Goal: Check status: Check status

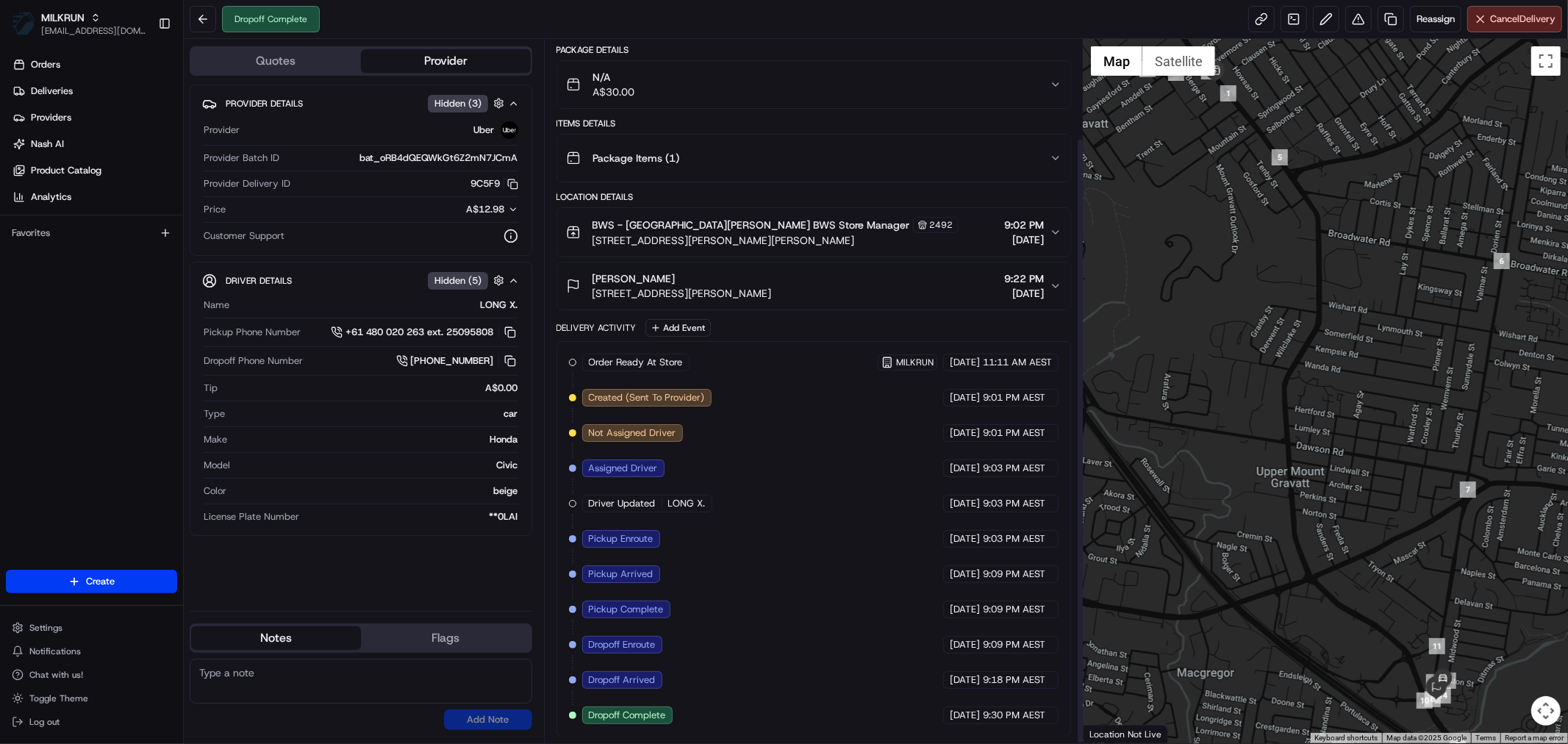
scroll to position [115, 0]
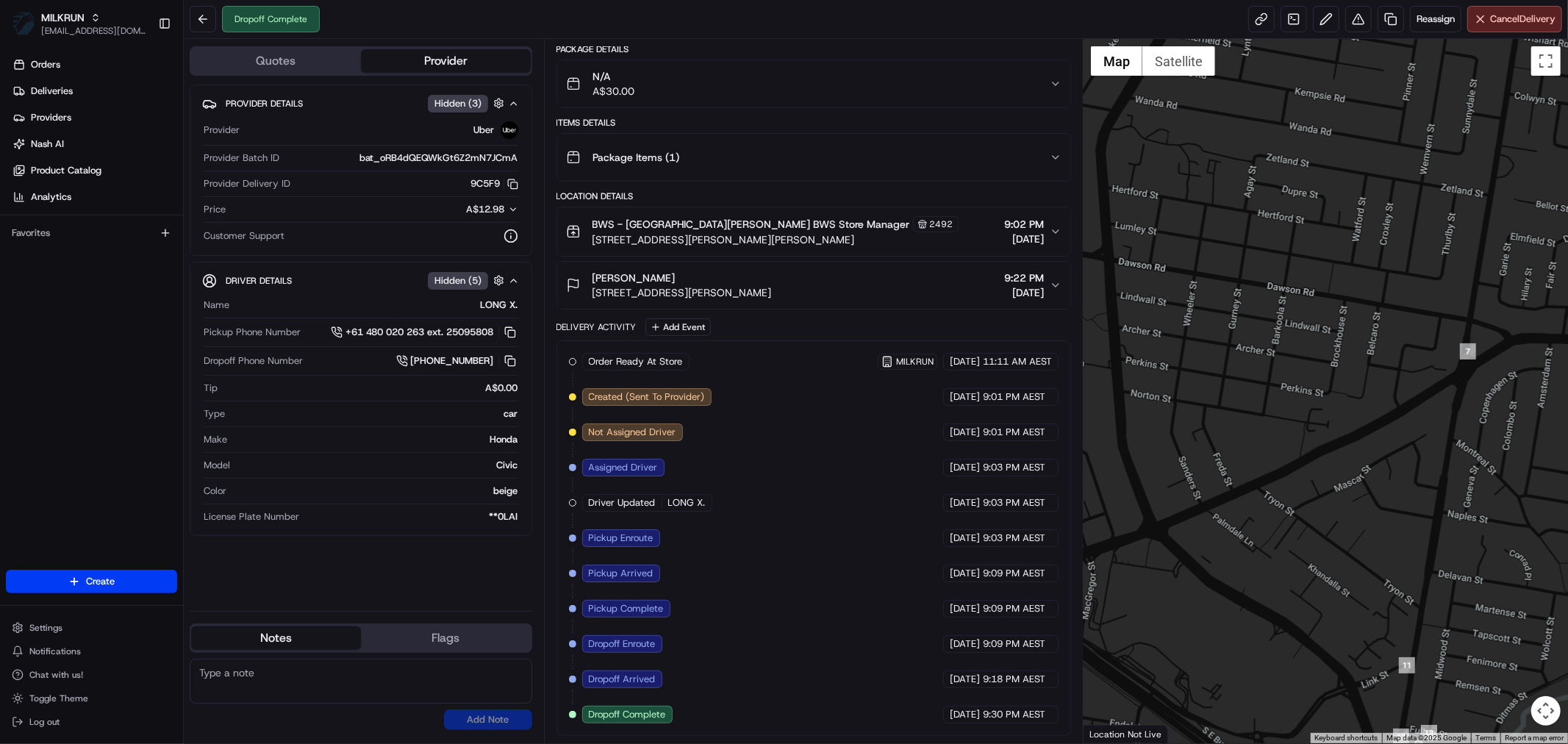
drag, startPoint x: 1422, startPoint y: 657, endPoint x: 1459, endPoint y: 389, distance: 270.5
click at [1462, 397] on div at bounding box center [1326, 391] width 485 height 704
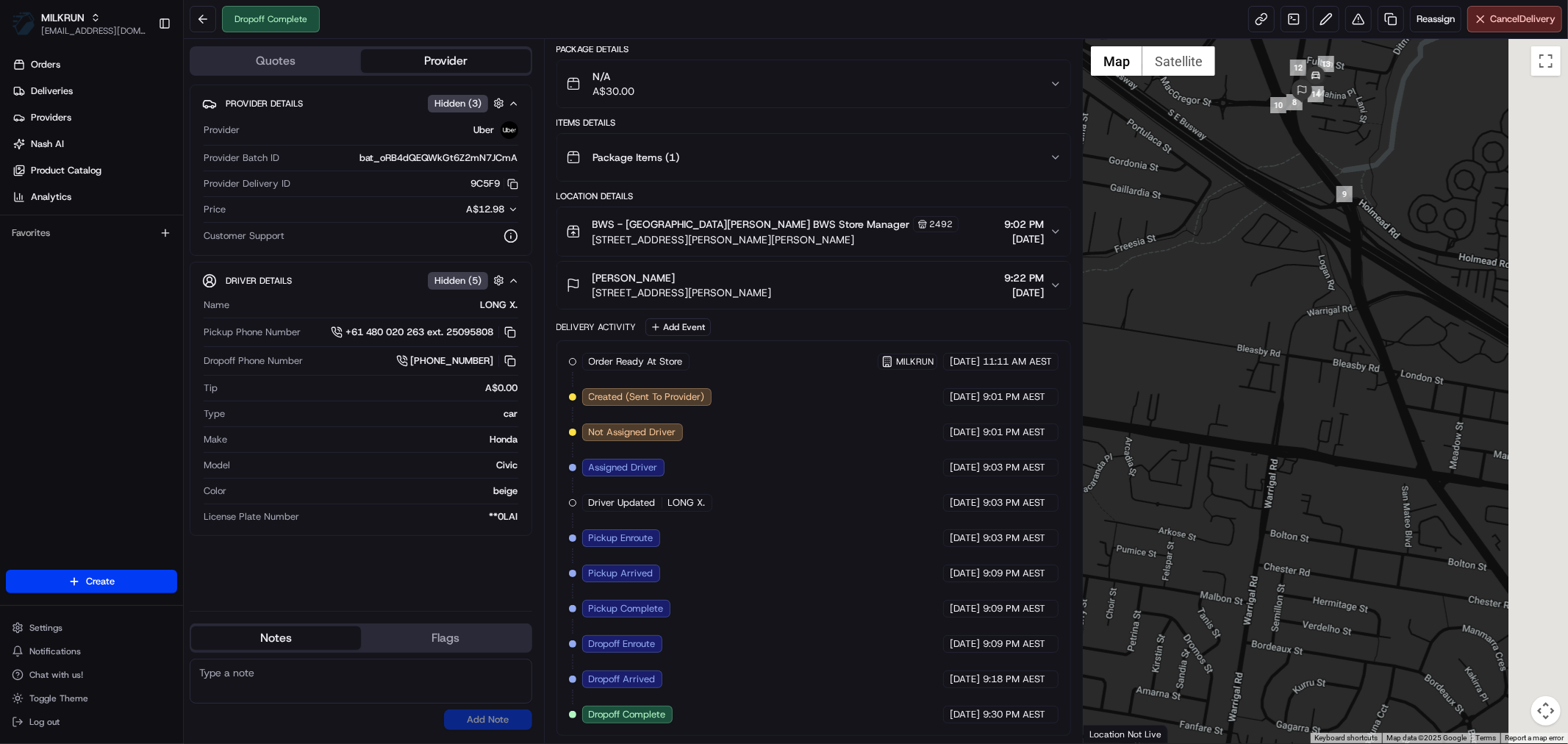
drag, startPoint x: 1504, startPoint y: 39, endPoint x: 1267, endPoint y: 449, distance: 473.6
click at [1255, 435] on div at bounding box center [1326, 391] width 485 height 704
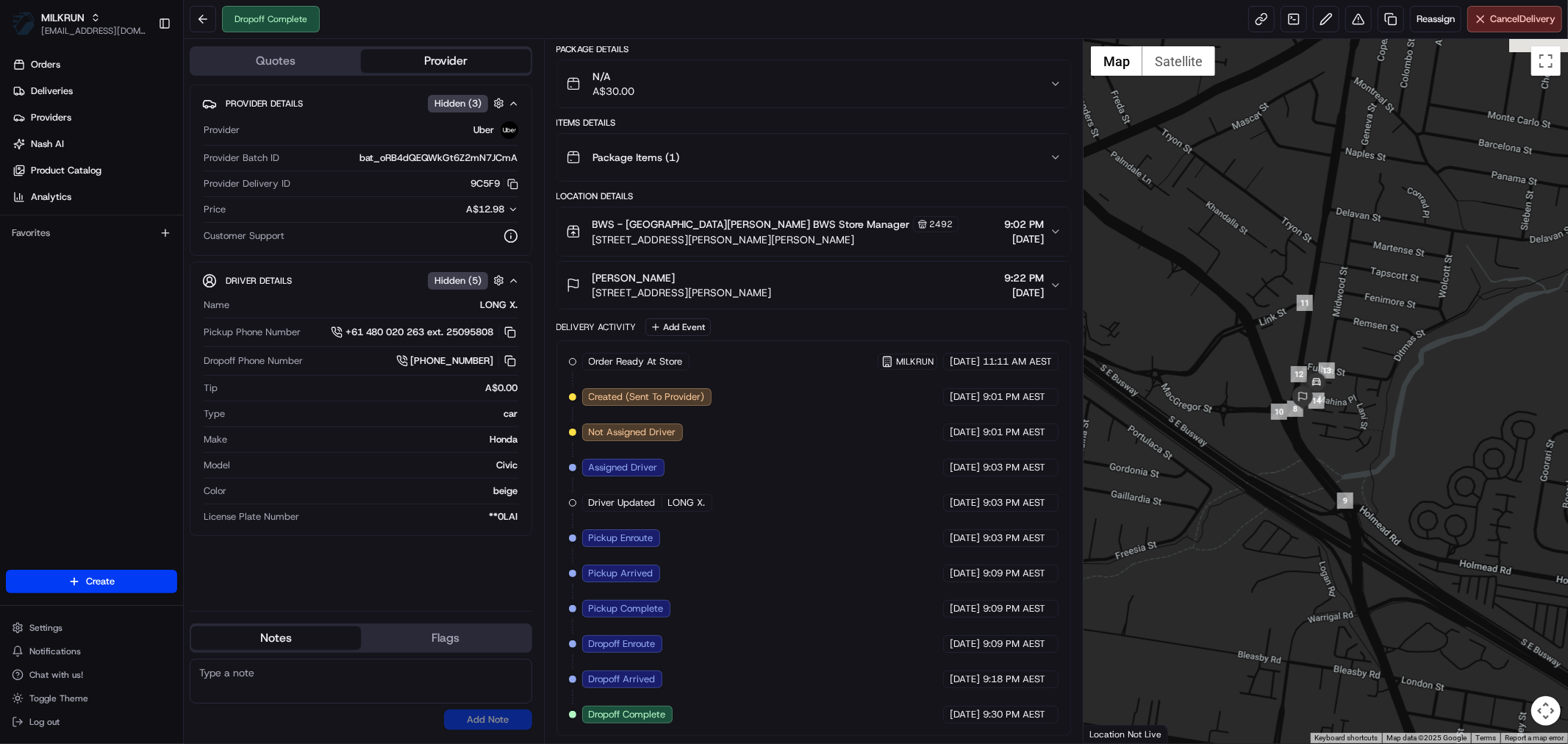
drag, startPoint x: 1309, startPoint y: 231, endPoint x: 1318, endPoint y: 468, distance: 237.2
click at [1318, 468] on div at bounding box center [1326, 391] width 485 height 704
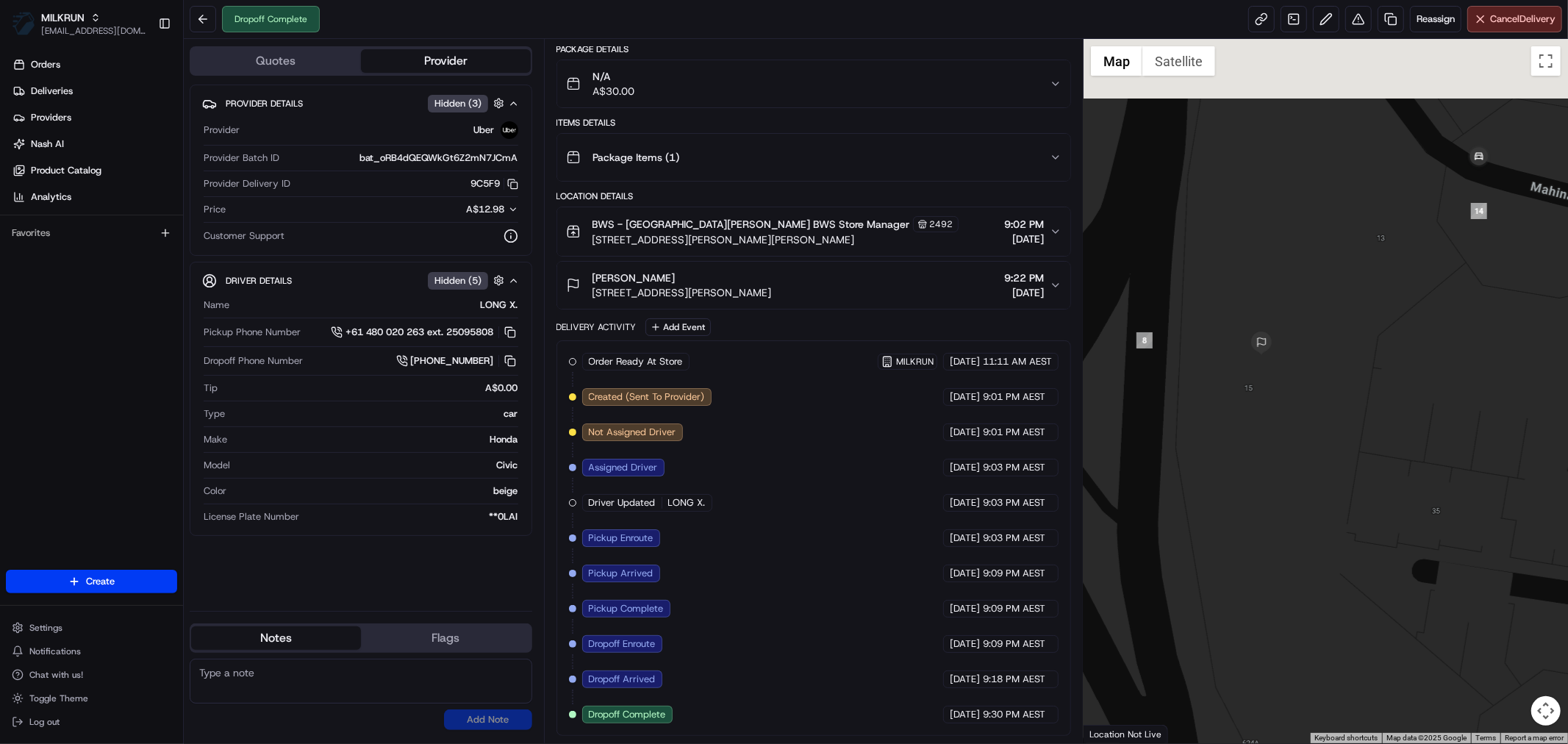
drag, startPoint x: 1306, startPoint y: 192, endPoint x: 1338, endPoint y: 380, distance: 190.7
click at [1338, 380] on div at bounding box center [1326, 391] width 485 height 704
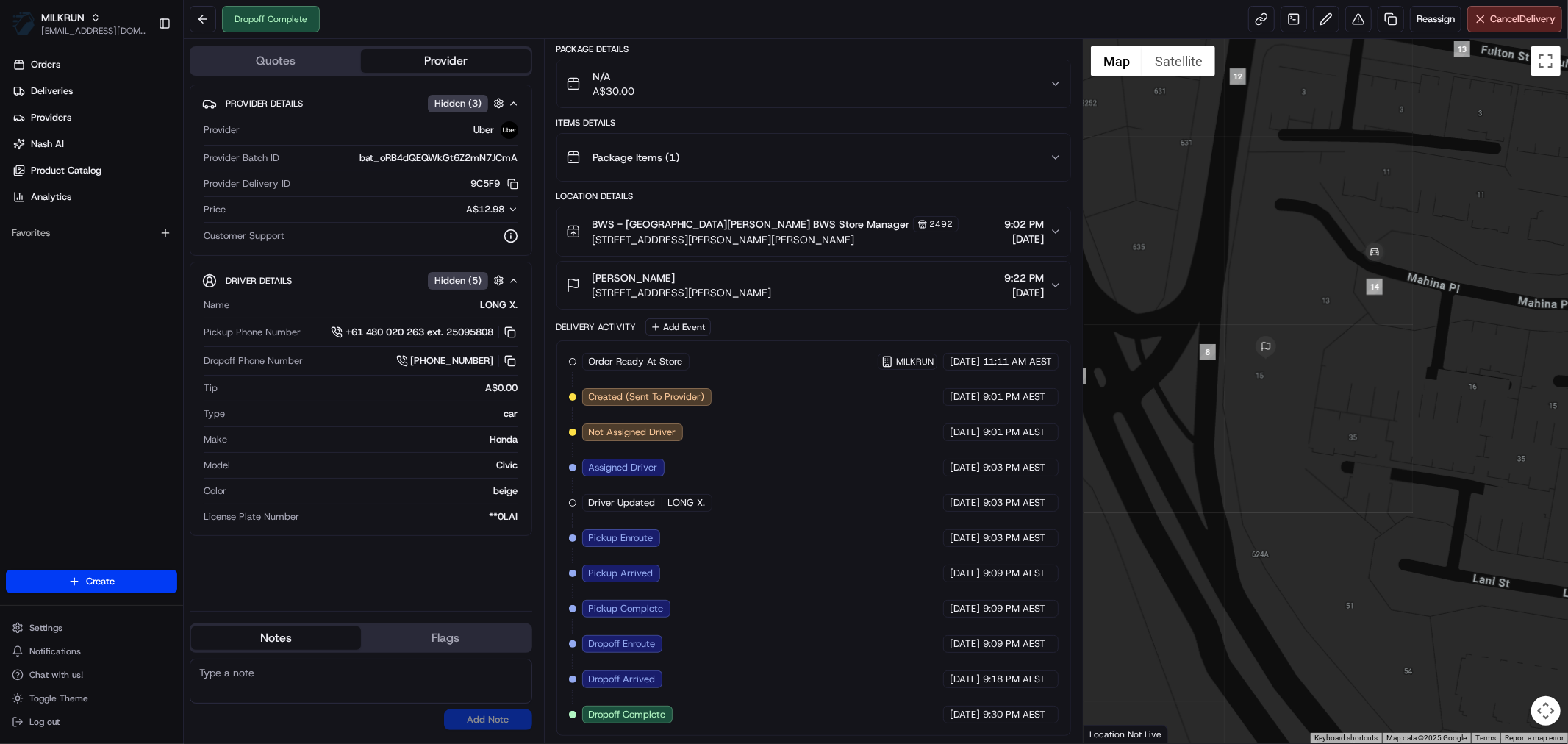
drag, startPoint x: 1471, startPoint y: 389, endPoint x: 1394, endPoint y: 387, distance: 77.0
click at [1394, 387] on div at bounding box center [1326, 391] width 485 height 704
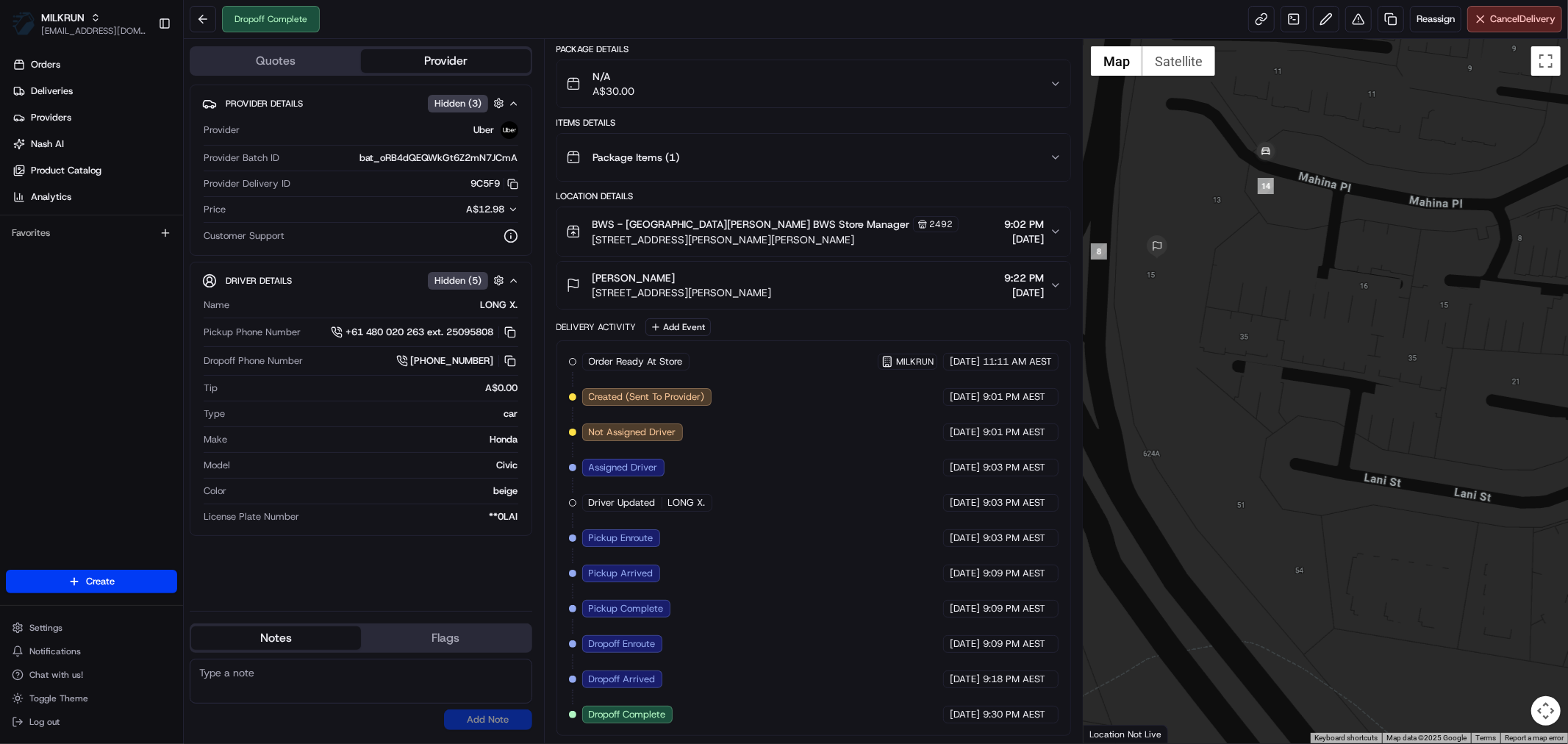
drag, startPoint x: 1430, startPoint y: 395, endPoint x: 1360, endPoint y: 407, distance: 71.0
click at [1360, 407] on div at bounding box center [1326, 391] width 485 height 704
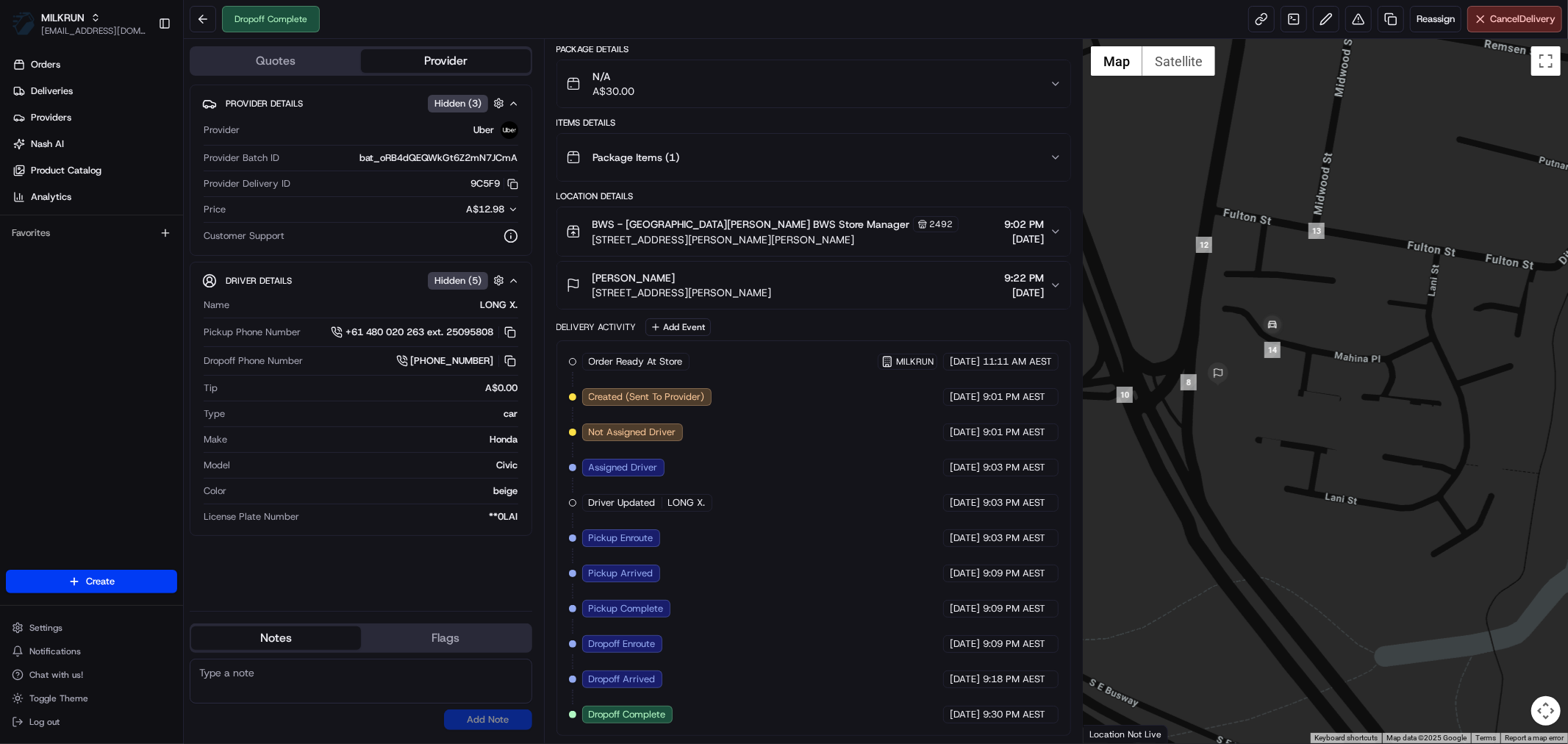
drag, startPoint x: 1391, startPoint y: 305, endPoint x: 1451, endPoint y: 386, distance: 100.8
click at [1451, 386] on div at bounding box center [1326, 391] width 485 height 704
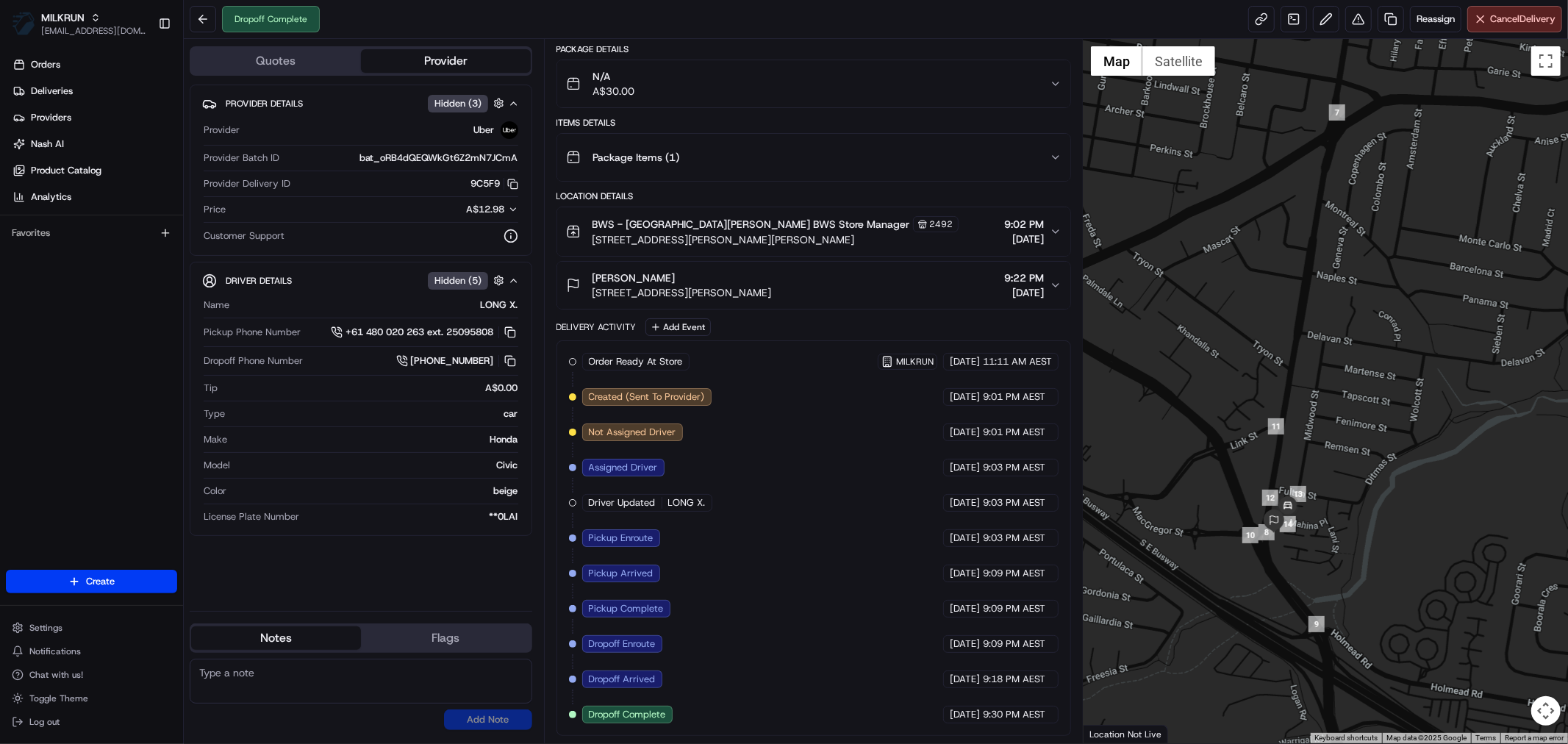
drag, startPoint x: 1355, startPoint y: 217, endPoint x: 1327, endPoint y: 465, distance: 249.6
click at [1327, 465] on div at bounding box center [1326, 391] width 485 height 704
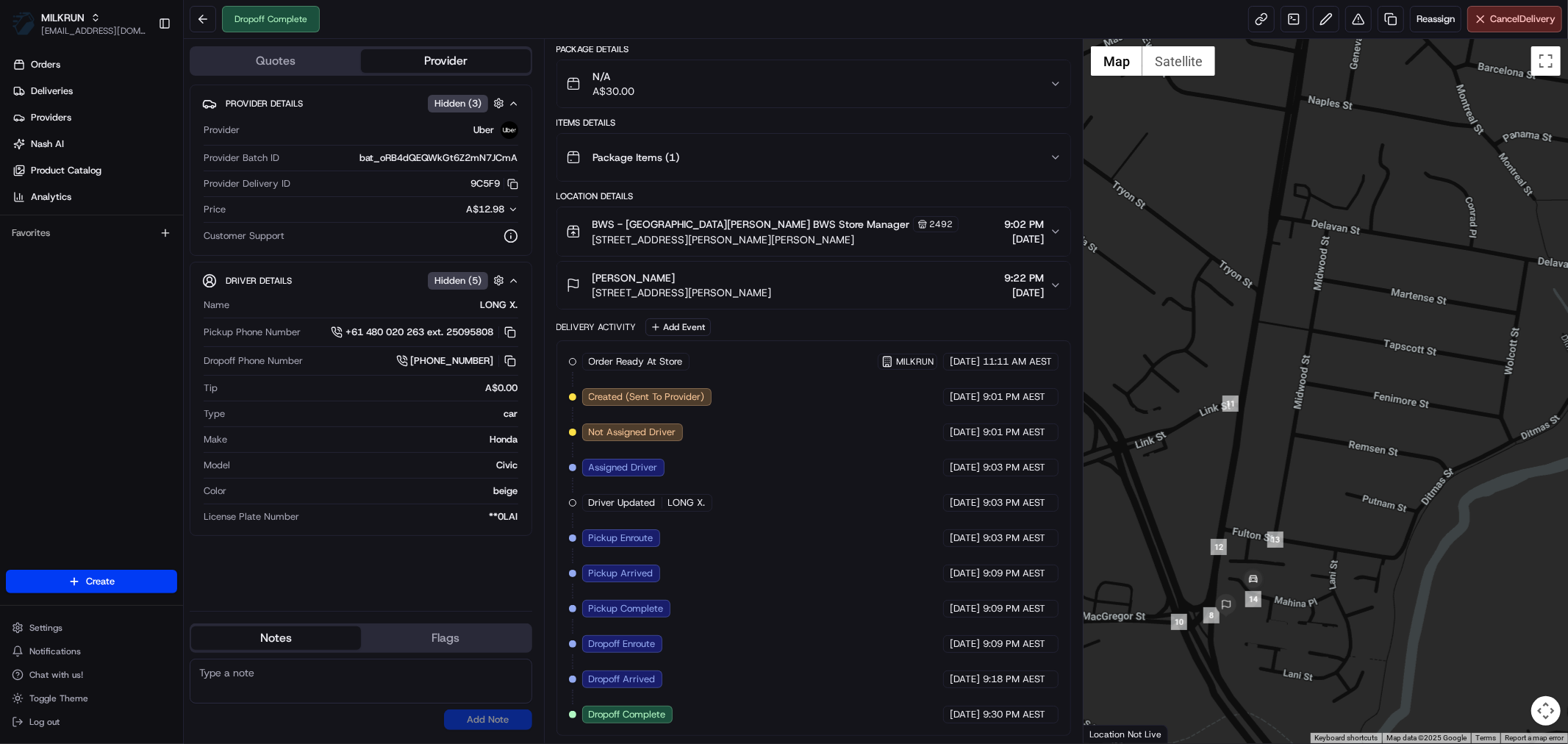
drag, startPoint x: 1312, startPoint y: 494, endPoint x: 1332, endPoint y: 397, distance: 99.0
click at [1351, 389] on div at bounding box center [1326, 391] width 485 height 704
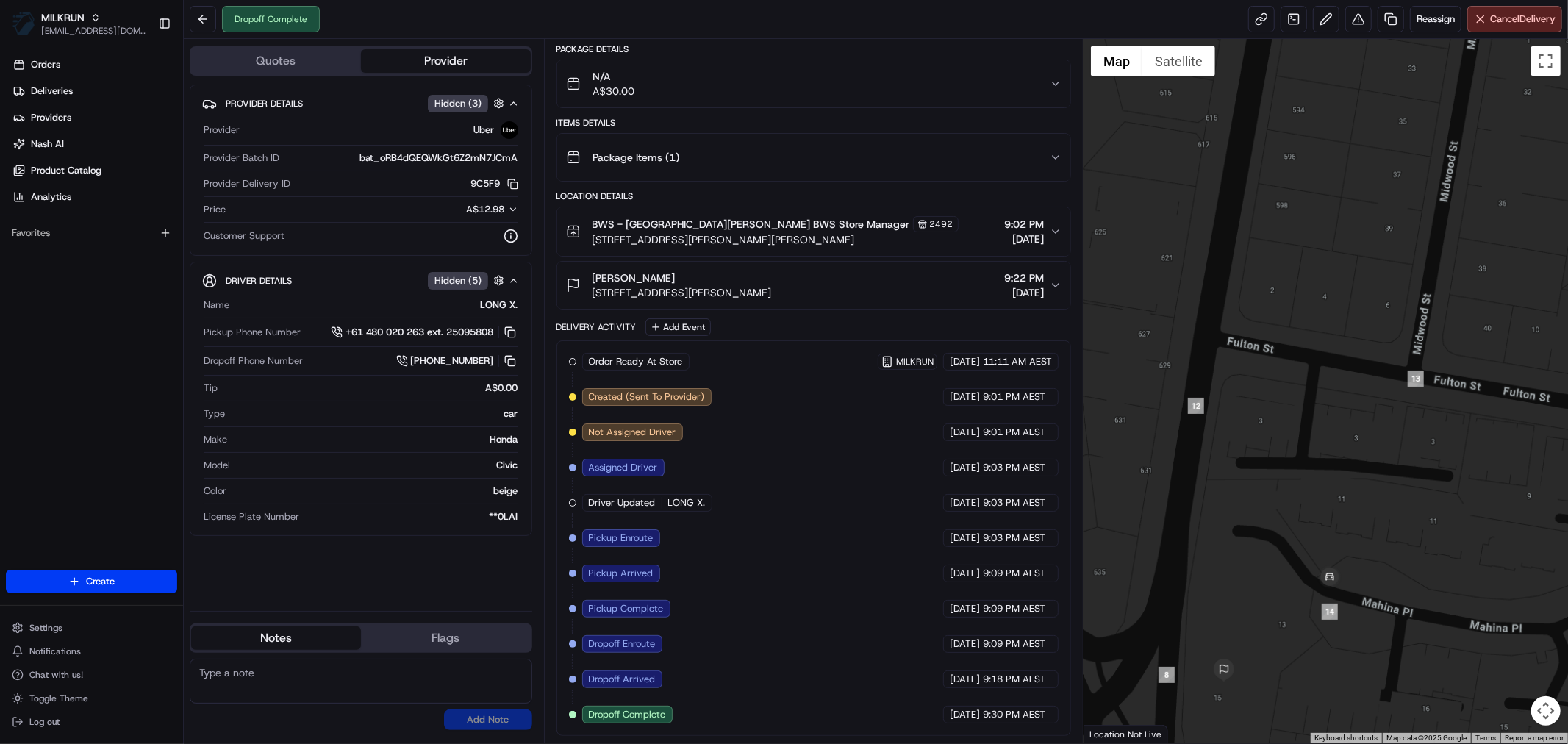
drag, startPoint x: 1237, startPoint y: 528, endPoint x: 1296, endPoint y: 352, distance: 185.6
click at [1301, 347] on div at bounding box center [1326, 391] width 485 height 704
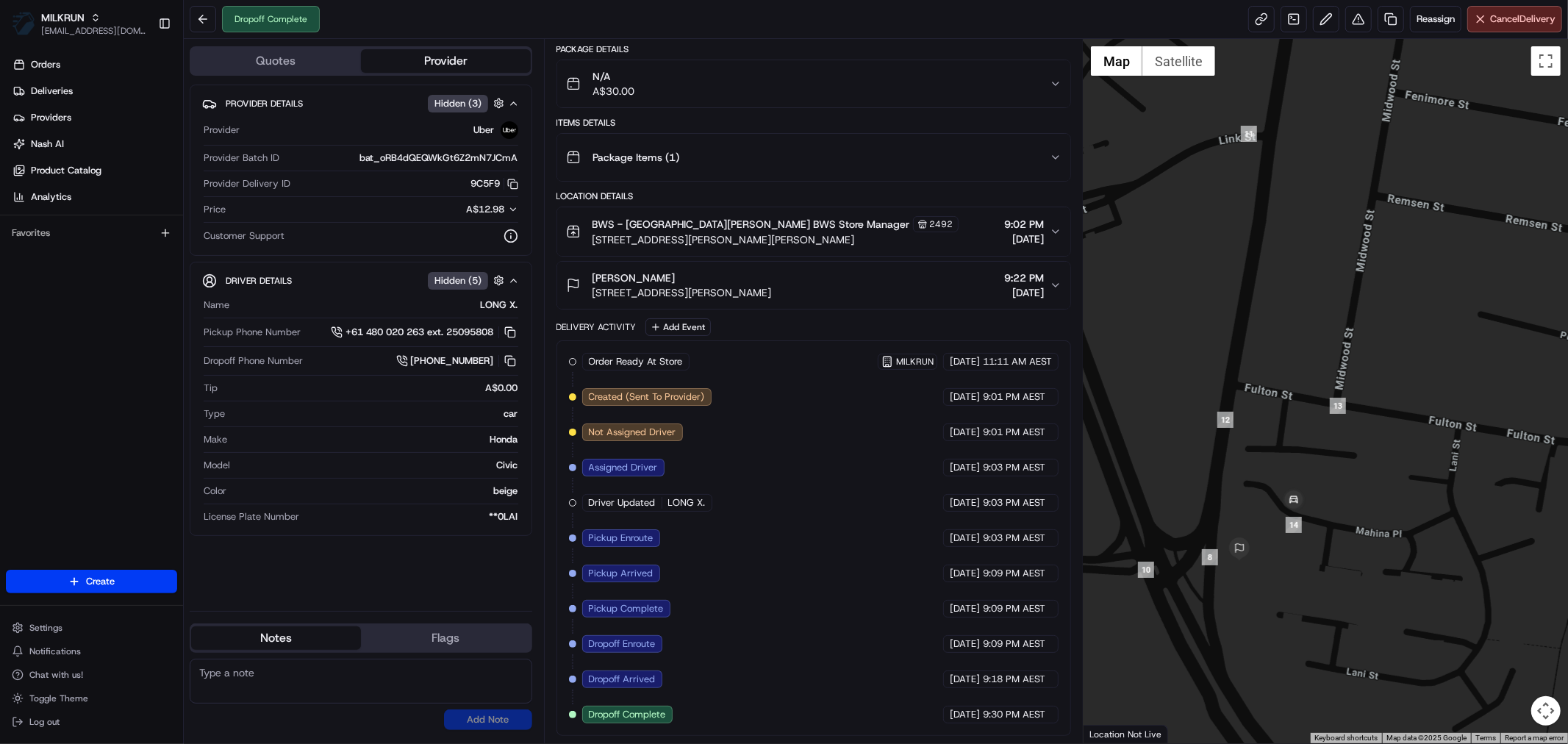
drag, startPoint x: 1276, startPoint y: 587, endPoint x: 1261, endPoint y: 570, distance: 22.7
click at [1261, 570] on div at bounding box center [1326, 391] width 485 height 704
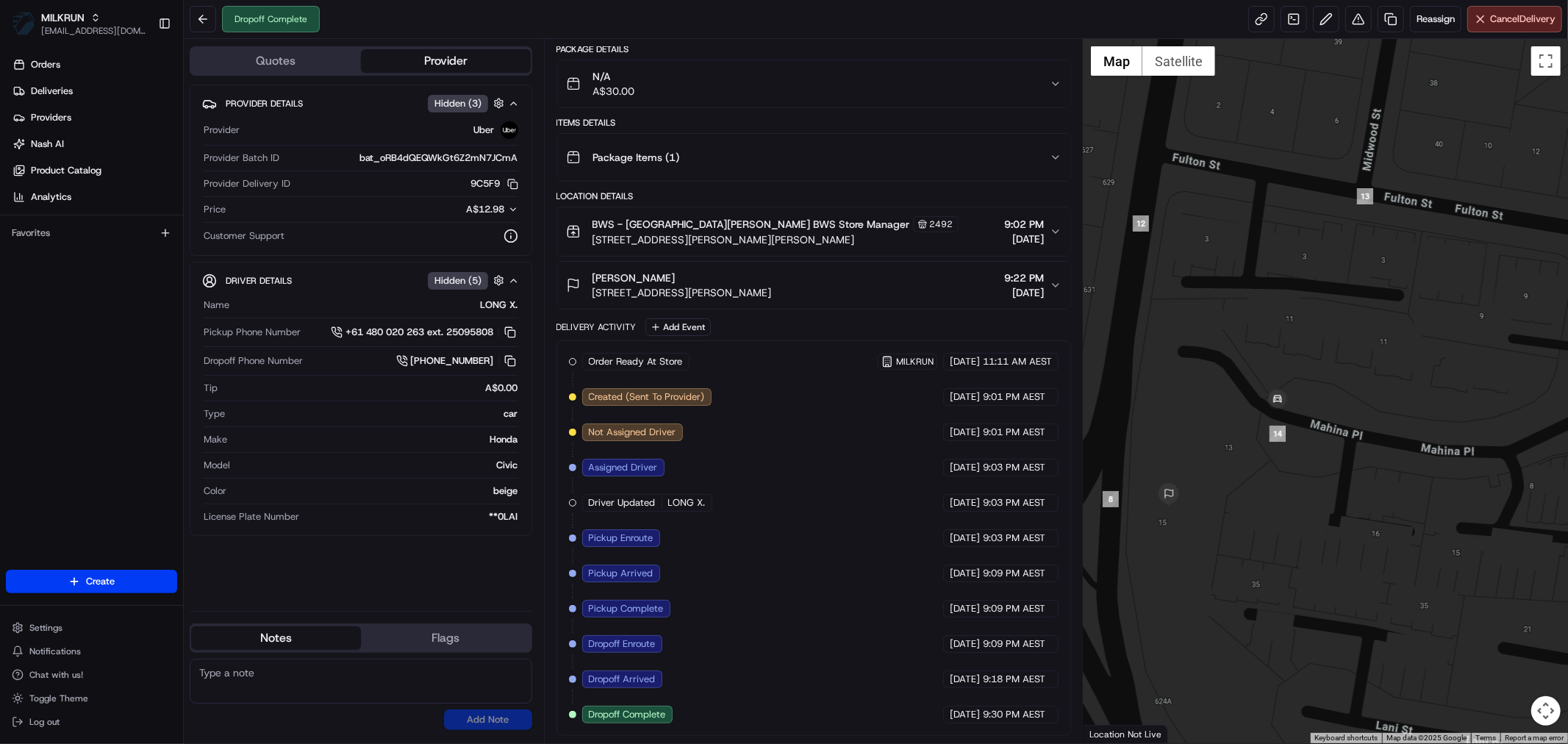
drag, startPoint x: 1476, startPoint y: 576, endPoint x: 1403, endPoint y: 511, distance: 97.7
click at [1403, 511] on div at bounding box center [1326, 391] width 485 height 704
